Goal: Transaction & Acquisition: Purchase product/service

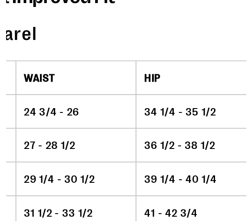
scroll to position [775, 0]
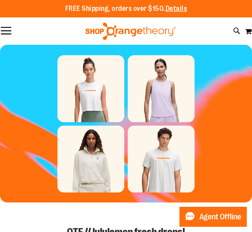
click at [191, 102] on img "Slide 1 of 5" at bounding box center [126, 124] width 252 height 158
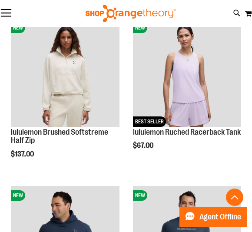
scroll to position [299, 0]
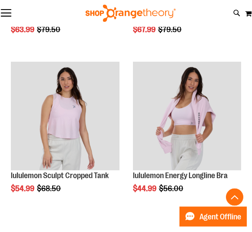
scroll to position [1768, 0]
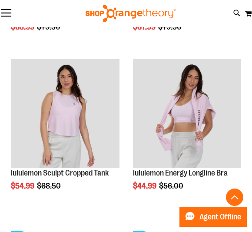
click at [195, 138] on img "product" at bounding box center [187, 113] width 109 height 109
click at [211, 167] on img "product" at bounding box center [187, 113] width 109 height 109
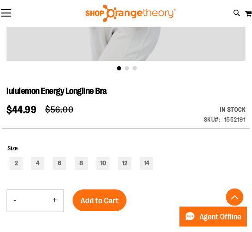
scroll to position [238, 0]
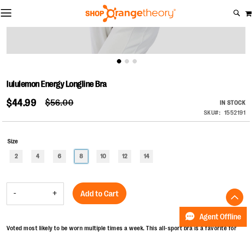
click at [81, 156] on div "8" at bounding box center [81, 156] width 13 height 13
type input "***"
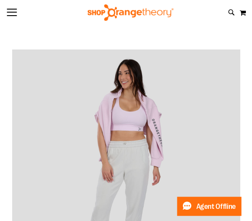
scroll to position [0, 0]
